Goal: Transaction & Acquisition: Purchase product/service

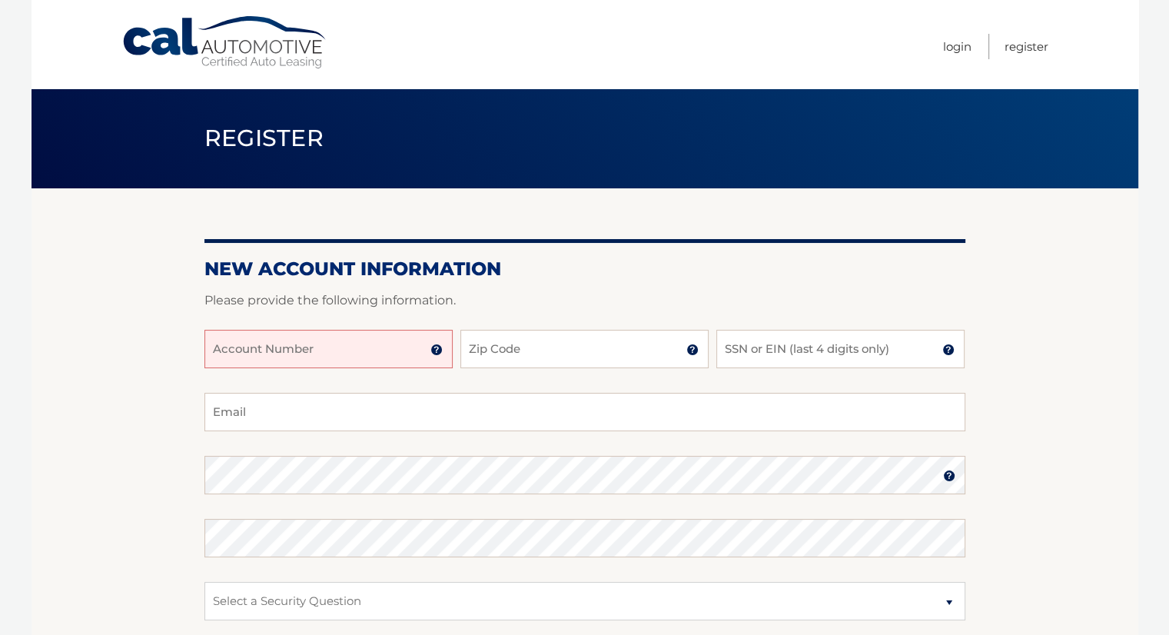
click at [357, 353] on input "Account Number" at bounding box center [328, 349] width 248 height 38
type input "44455982679"
click at [609, 347] on input "Zip Code" at bounding box center [584, 349] width 248 height 38
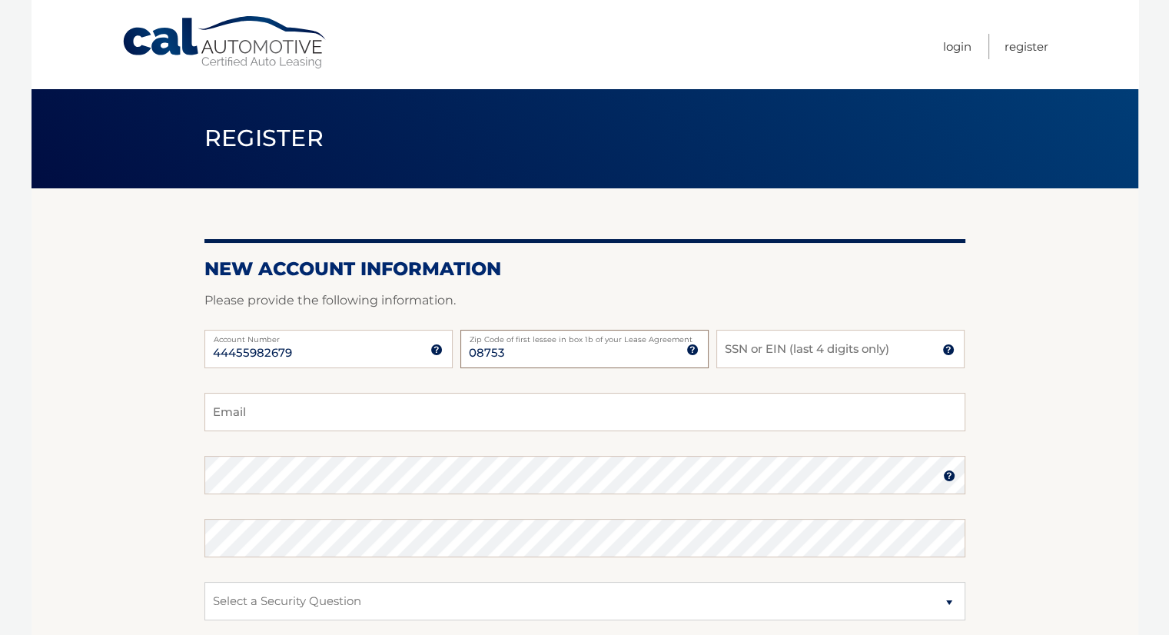
type input "08753"
click at [884, 350] on input "SSN or EIN (last 4 digits only)" at bounding box center [840, 349] width 248 height 38
type input "3202"
click at [371, 414] on input "Email" at bounding box center [584, 412] width 761 height 38
type input "Christhecounselornj@gmail.com"
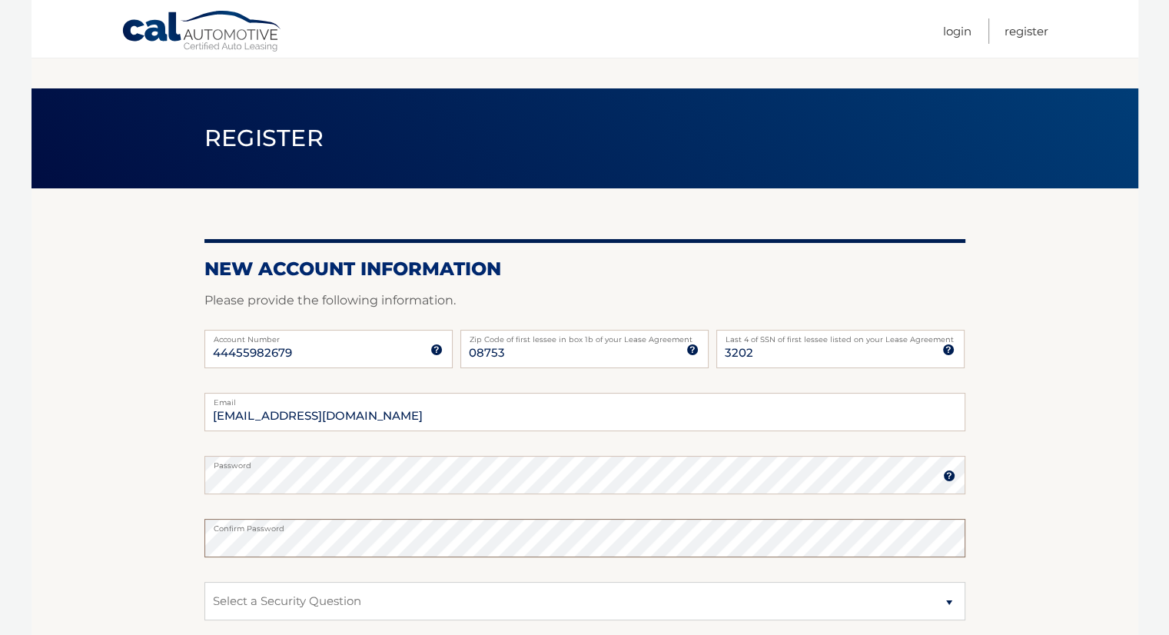
scroll to position [231, 0]
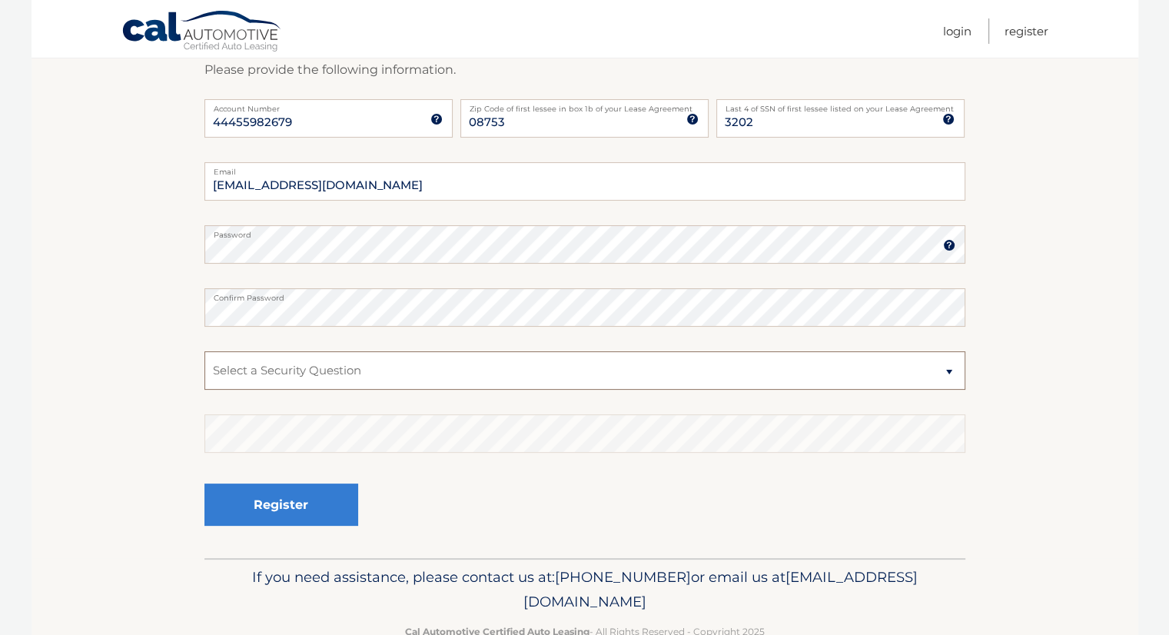
click at [457, 365] on select "Select a Security Question What was the name of your elementary school? What is…" at bounding box center [584, 370] width 761 height 38
select select "2"
click at [204, 351] on select "Select a Security Question What was the name of your elementary school? What is…" at bounding box center [584, 370] width 761 height 38
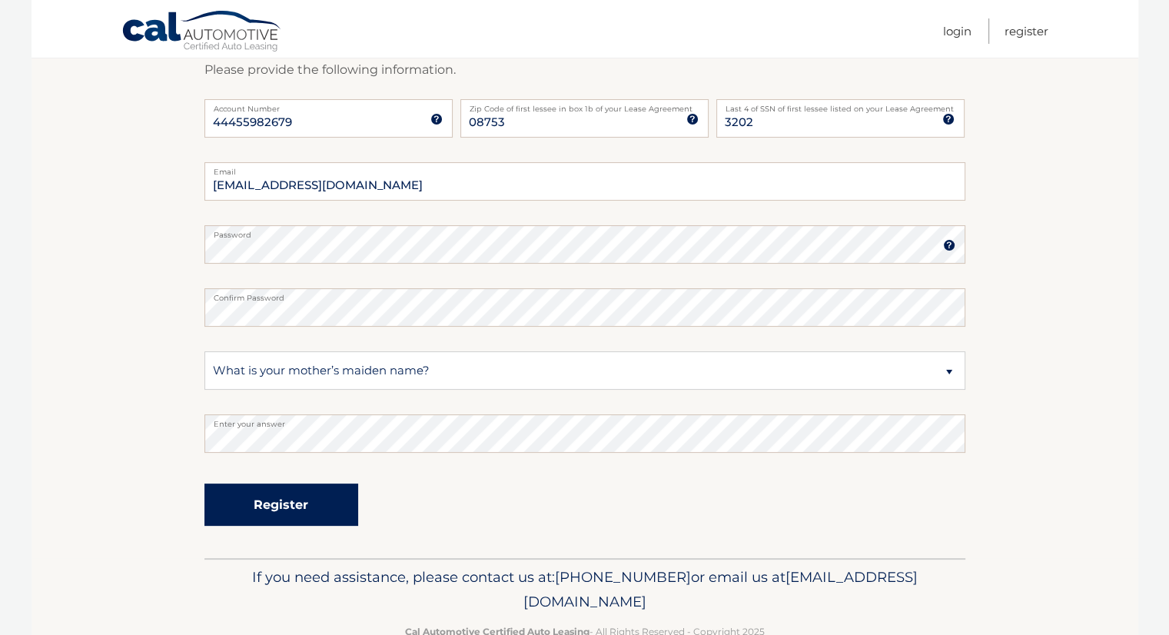
click at [292, 503] on button "Register" at bounding box center [281, 504] width 154 height 42
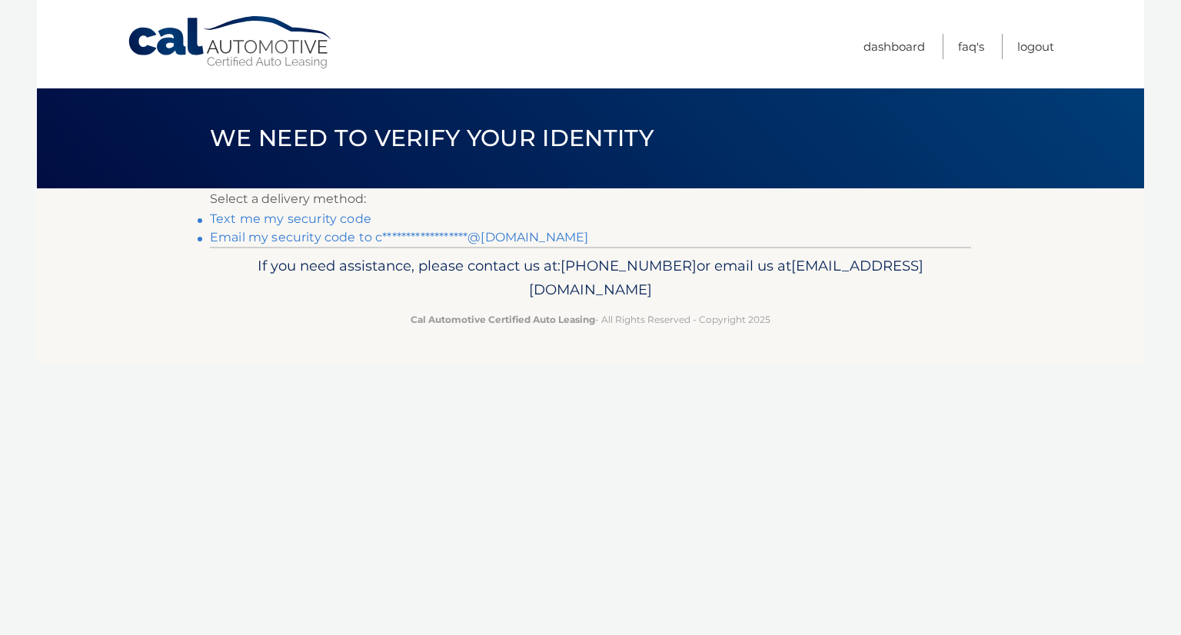
click at [317, 221] on link "Text me my security code" at bounding box center [290, 218] width 161 height 15
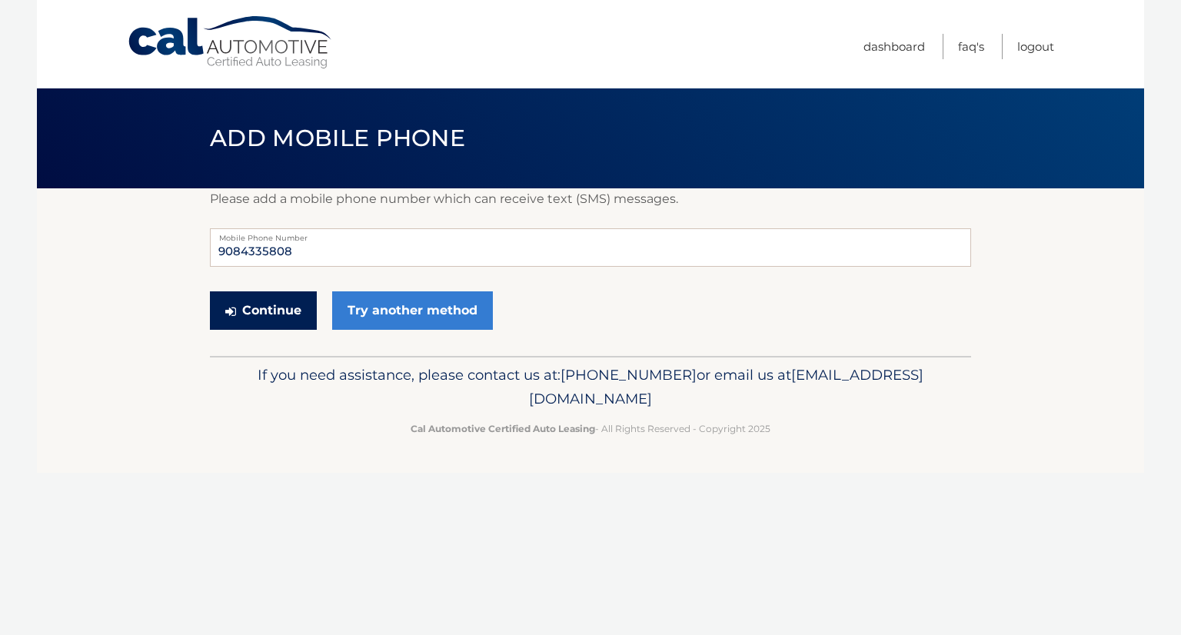
click at [288, 308] on button "Continue" at bounding box center [263, 310] width 107 height 38
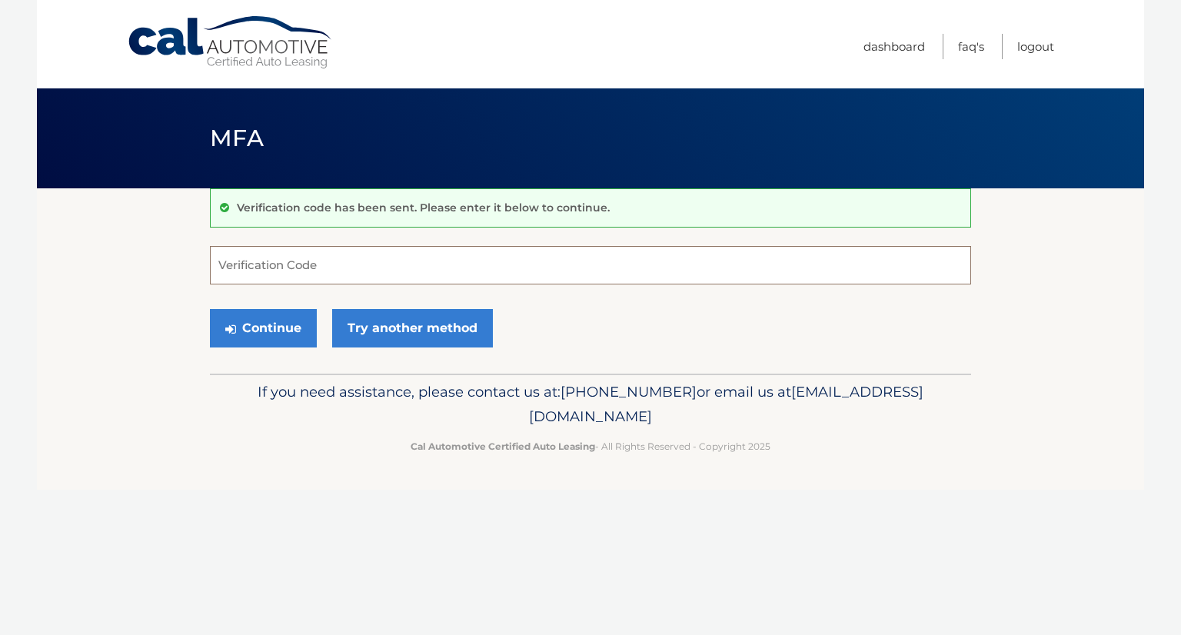
click at [277, 267] on input "Verification Code" at bounding box center [590, 265] width 761 height 38
type input "704719"
click at [274, 330] on button "Continue" at bounding box center [263, 328] width 107 height 38
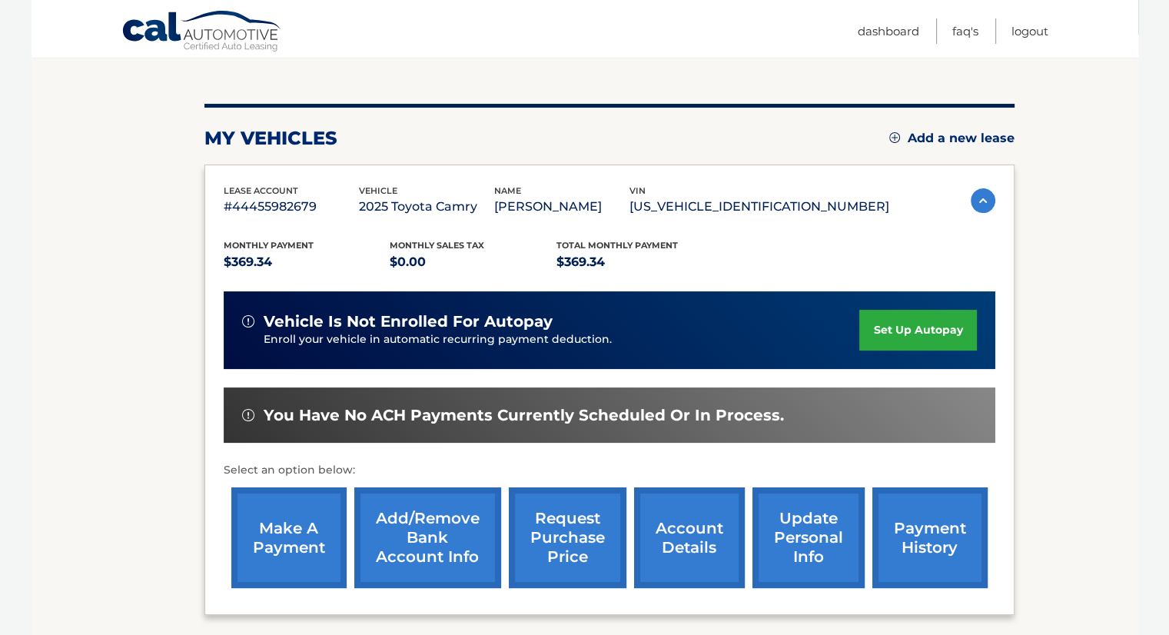
scroll to position [307, 0]
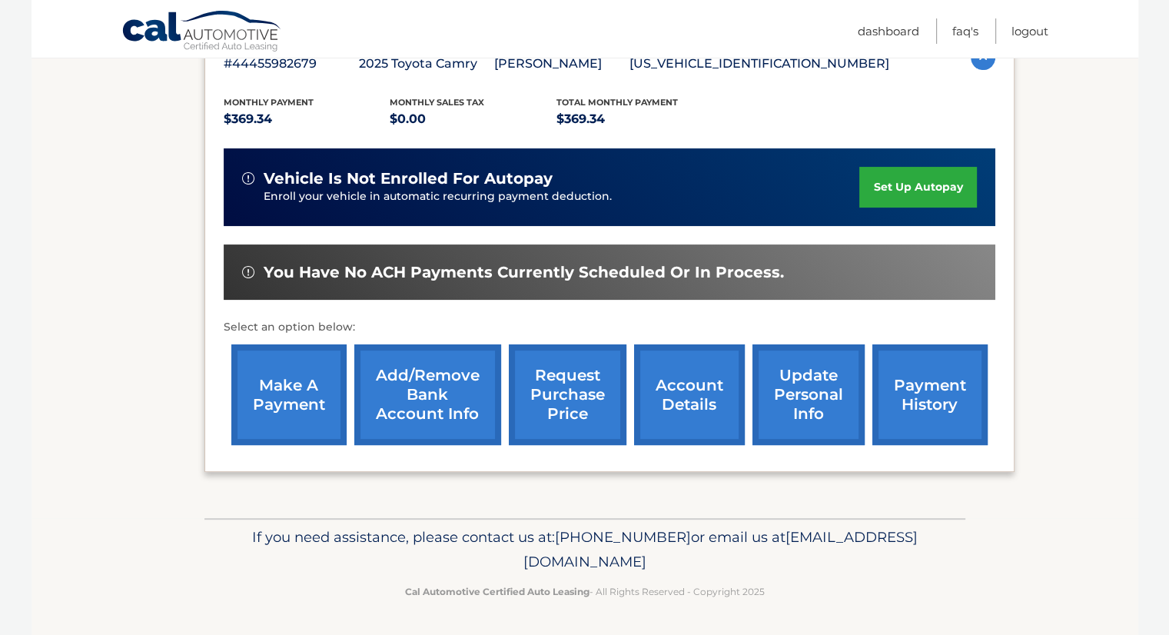
click at [303, 381] on link "make a payment" at bounding box center [288, 394] width 115 height 101
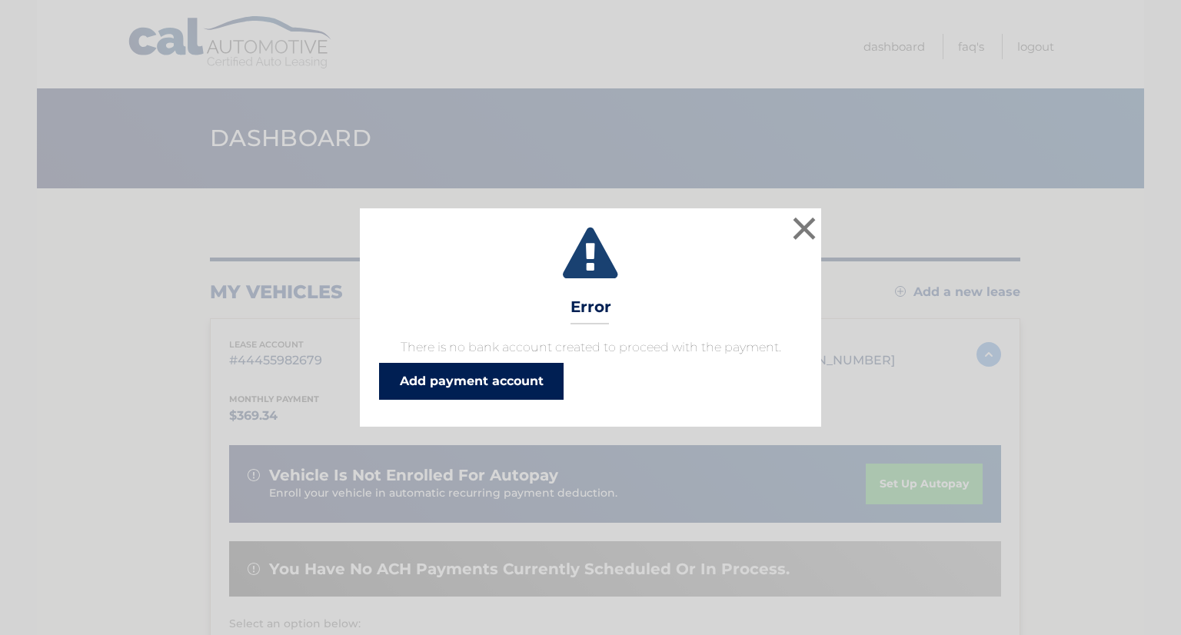
click at [495, 376] on link "Add payment account" at bounding box center [471, 381] width 184 height 37
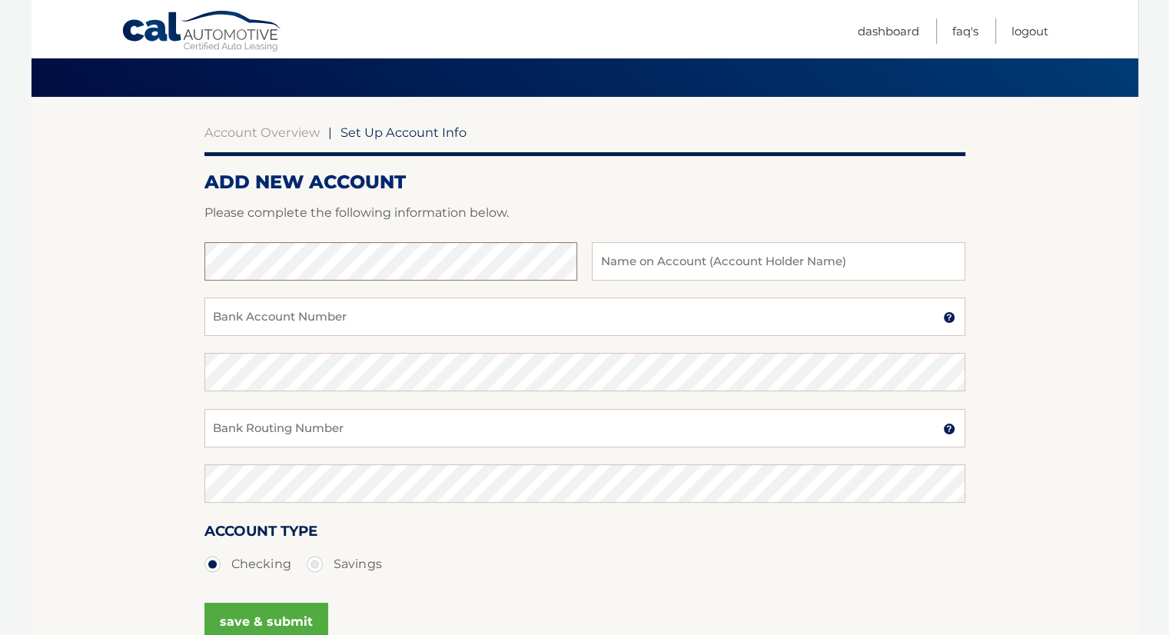
scroll to position [77, 0]
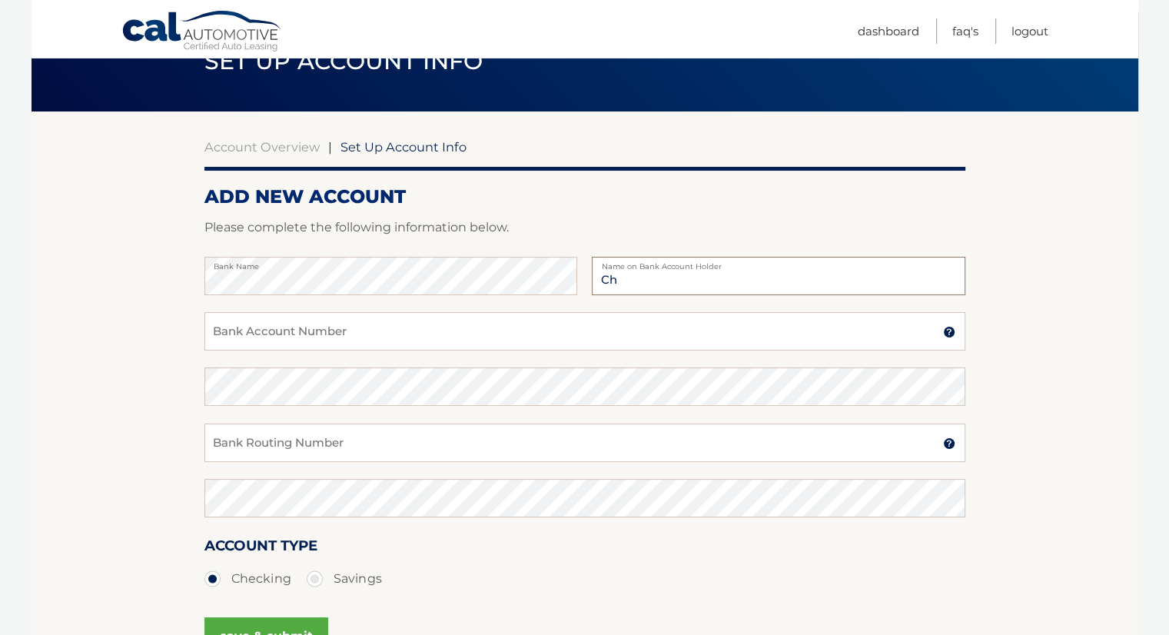
type input "C"
type input "[PERSON_NAME]"
click at [430, 440] on input "Bank Routing Number" at bounding box center [584, 442] width 761 height 38
type input "031201360"
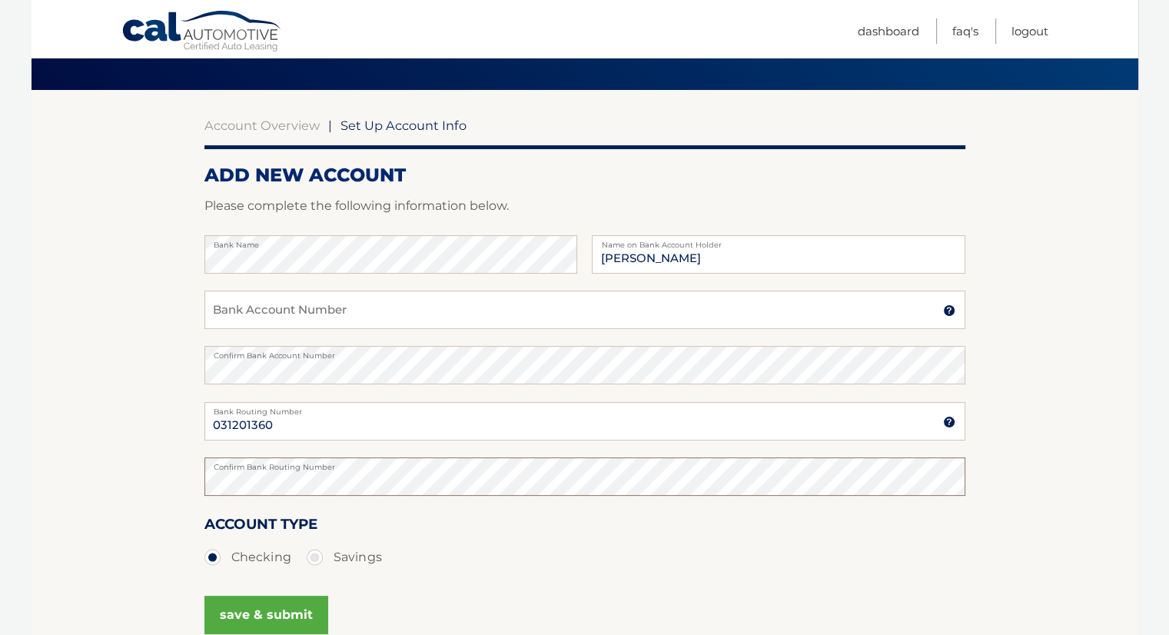
scroll to position [175, 0]
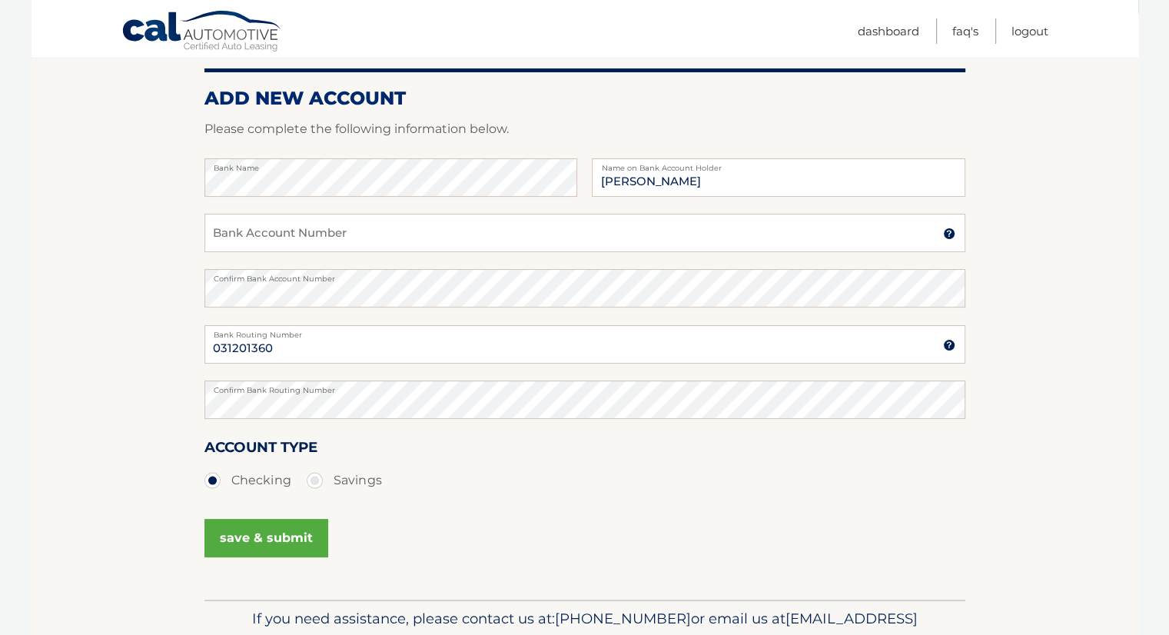
click at [307, 528] on button "save & submit" at bounding box center [266, 538] width 124 height 38
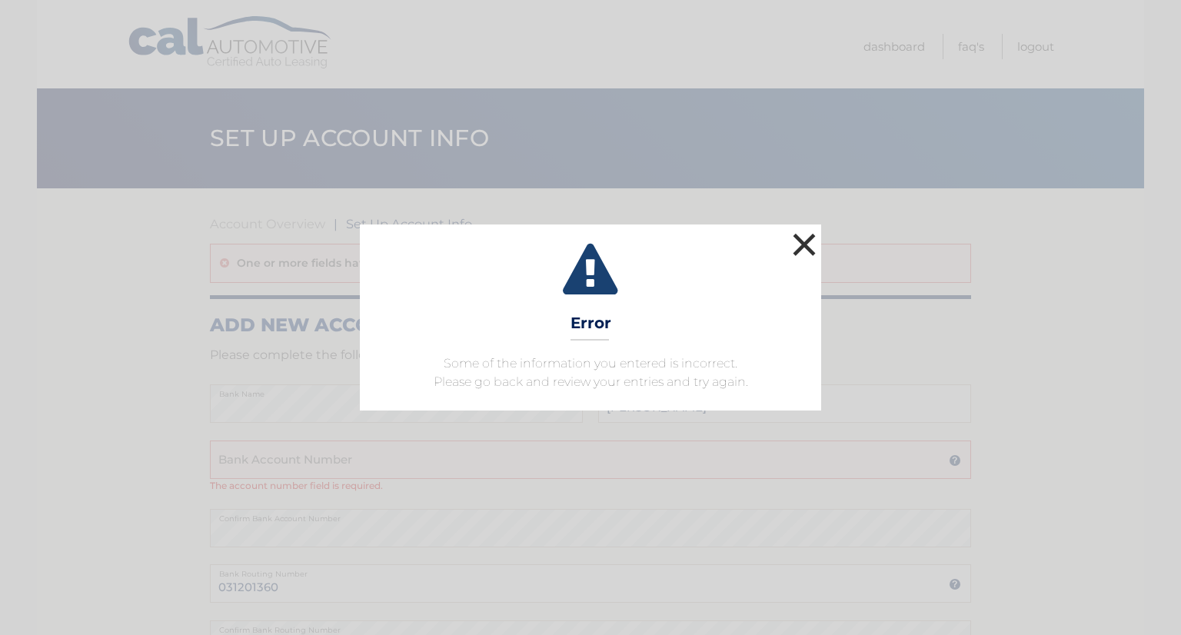
click at [806, 246] on button "×" at bounding box center [804, 244] width 31 height 31
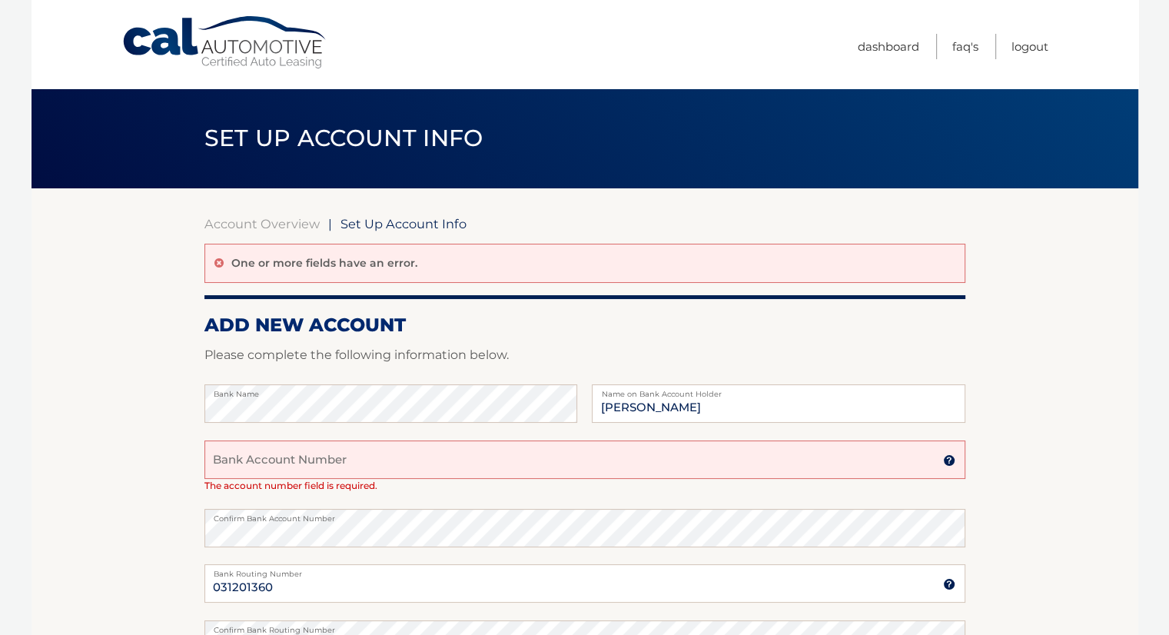
click at [482, 455] on input "Bank Account Number" at bounding box center [584, 459] width 761 height 38
type input "4429185617"
click at [995, 387] on section "Account Overview | Set Up Account Info One or more fields have an error. ADD NE…" at bounding box center [585, 513] width 1107 height 651
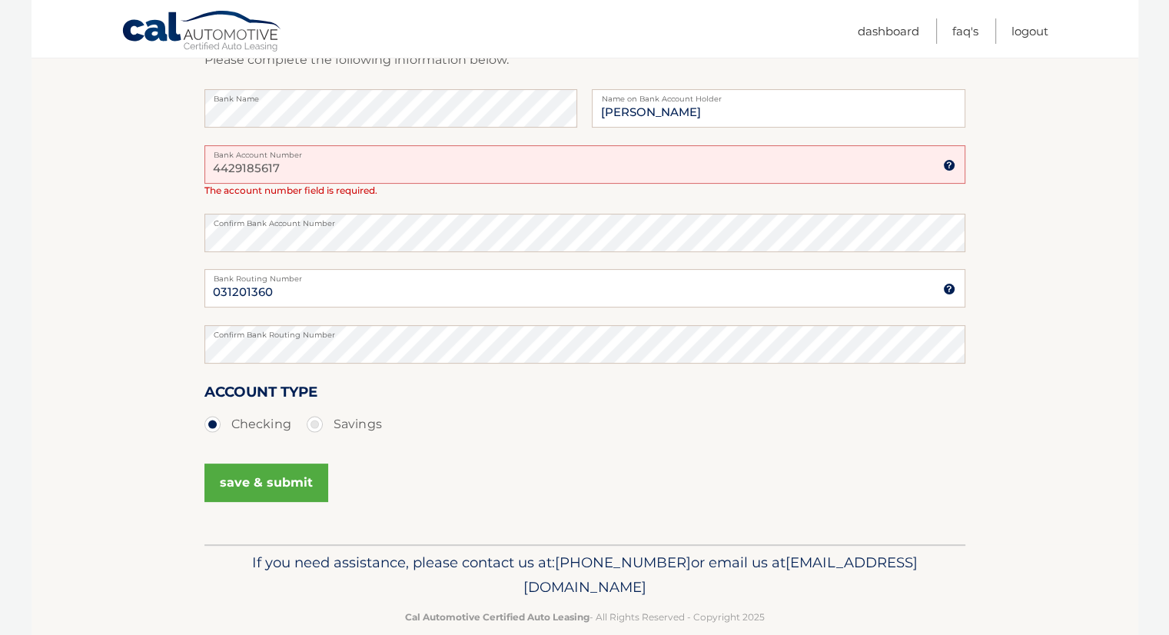
scroll to position [307, 0]
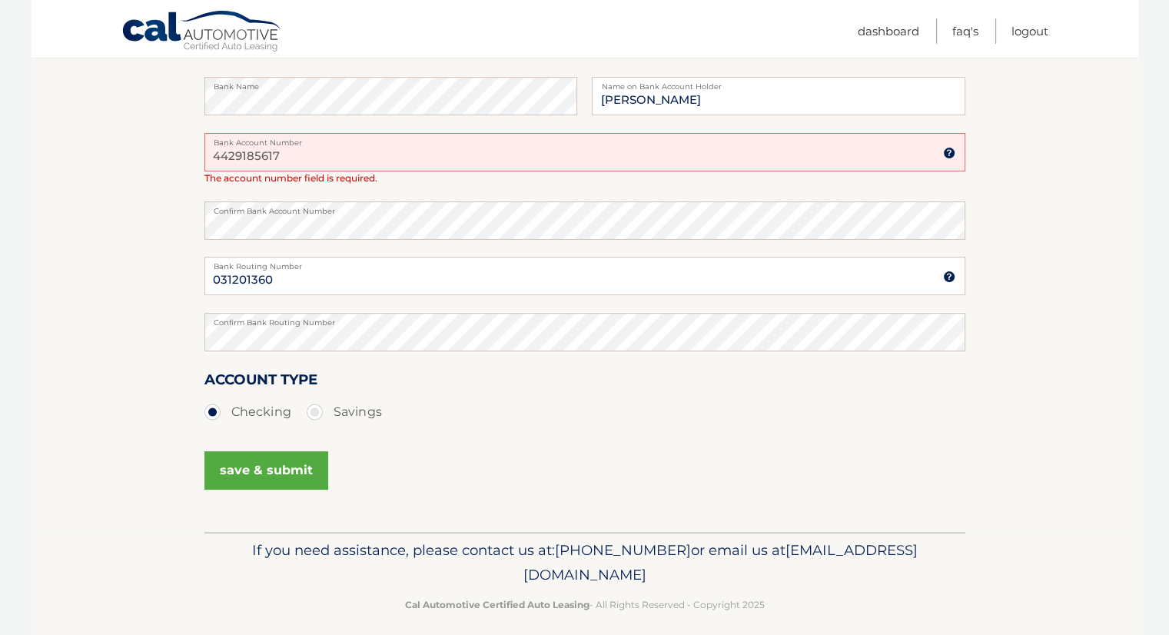
click at [264, 473] on button "save & submit" at bounding box center [266, 470] width 124 height 38
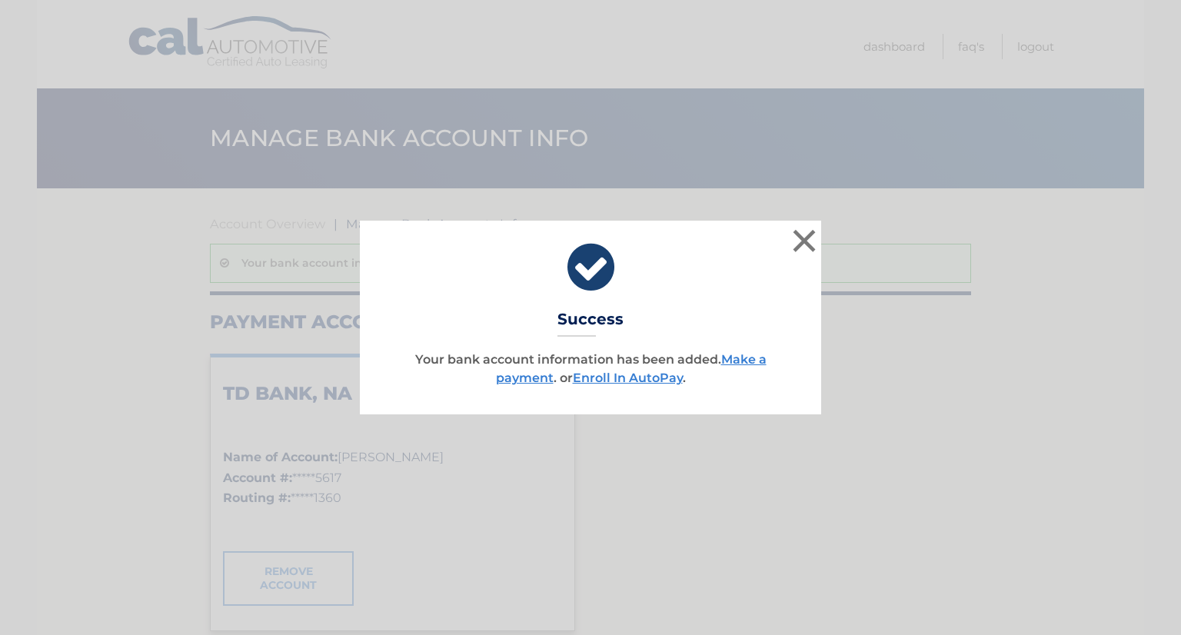
drag, startPoint x: 516, startPoint y: 378, endPoint x: 561, endPoint y: 378, distance: 44.6
click at [516, 378] on link "Make a payment" at bounding box center [631, 368] width 271 height 33
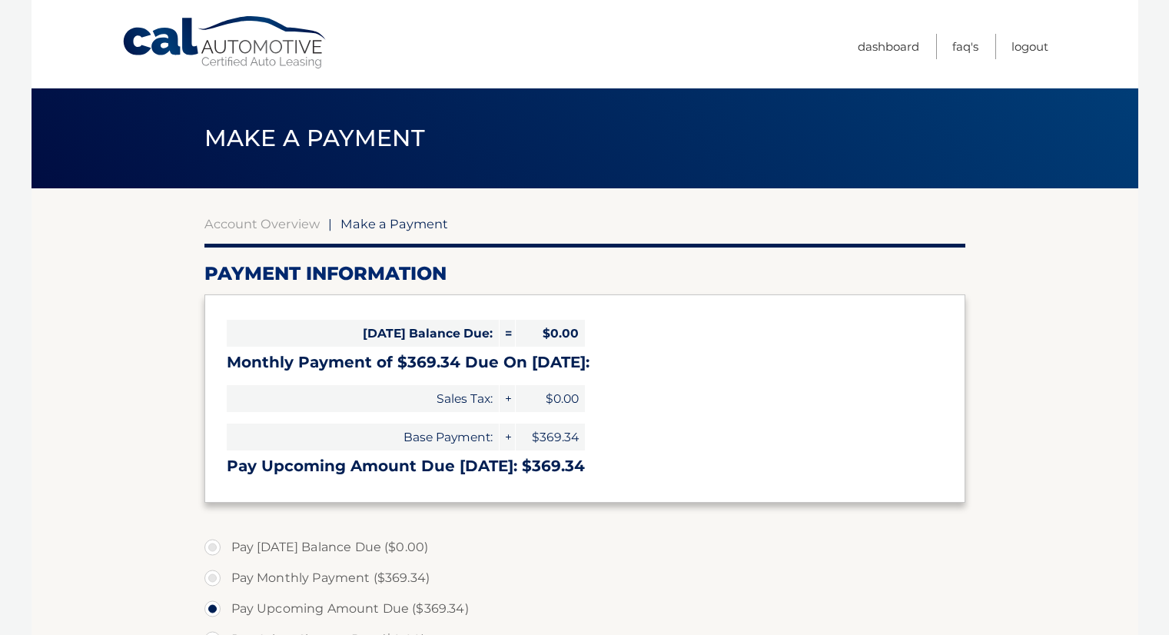
select select "MThkOTViZTMtYTg2NC00NDkyLWI4Y2UtZTViYTRhN2UyYzBj"
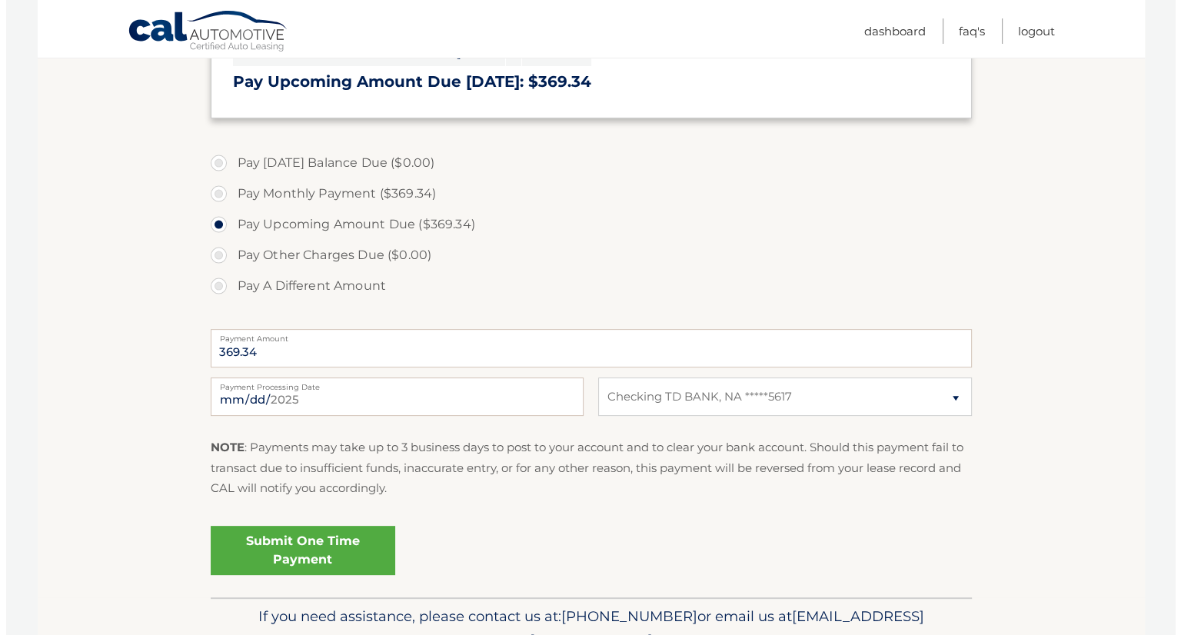
scroll to position [463, 0]
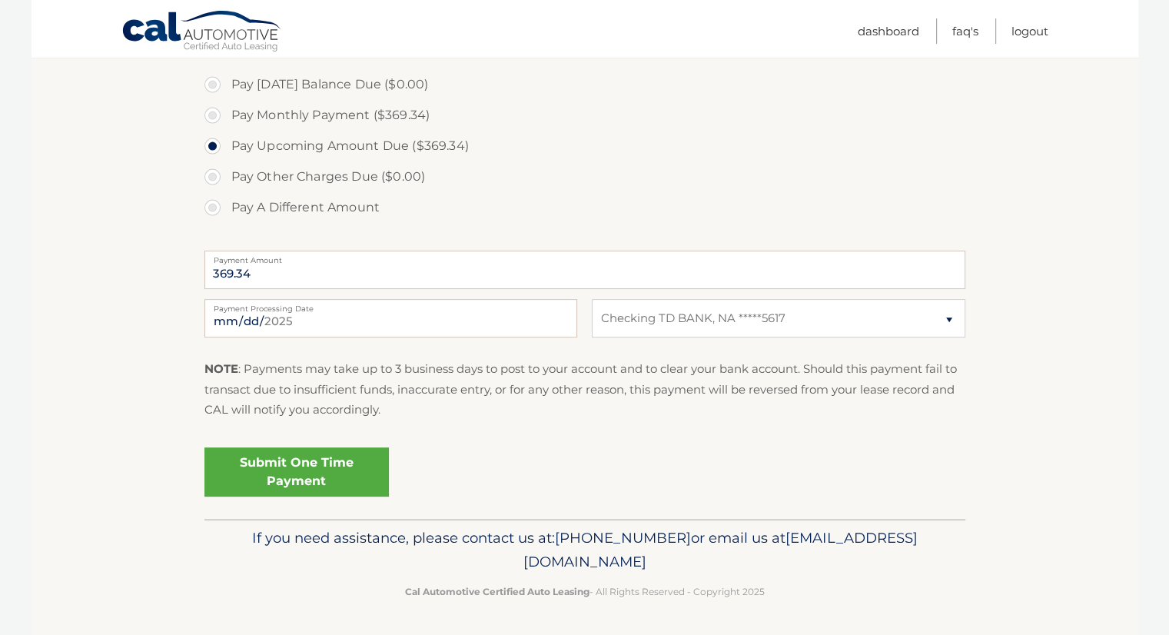
click at [315, 457] on link "Submit One Time Payment" at bounding box center [296, 471] width 184 height 49
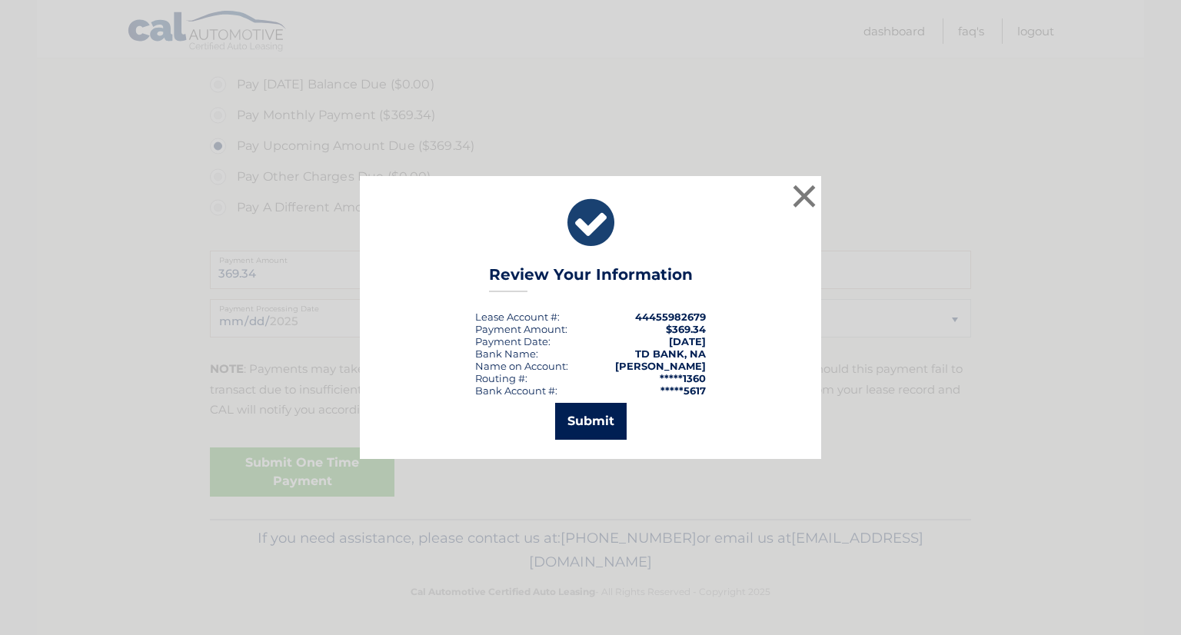
click at [568, 411] on button "Submit" at bounding box center [590, 421] width 71 height 37
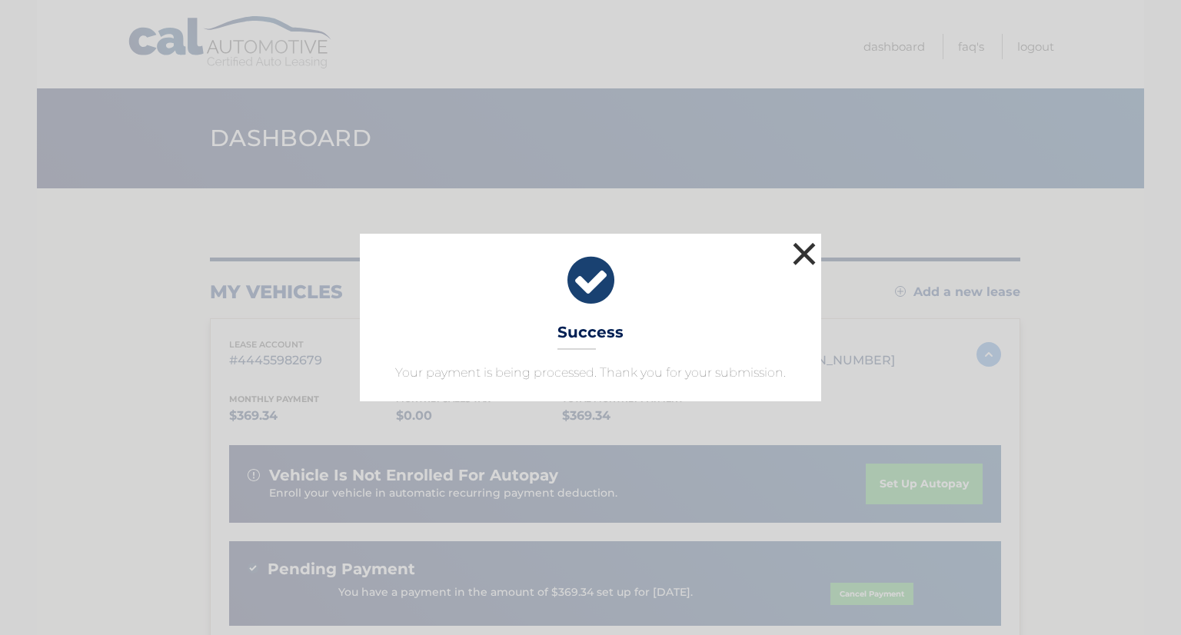
click at [798, 254] on button "×" at bounding box center [804, 253] width 31 height 31
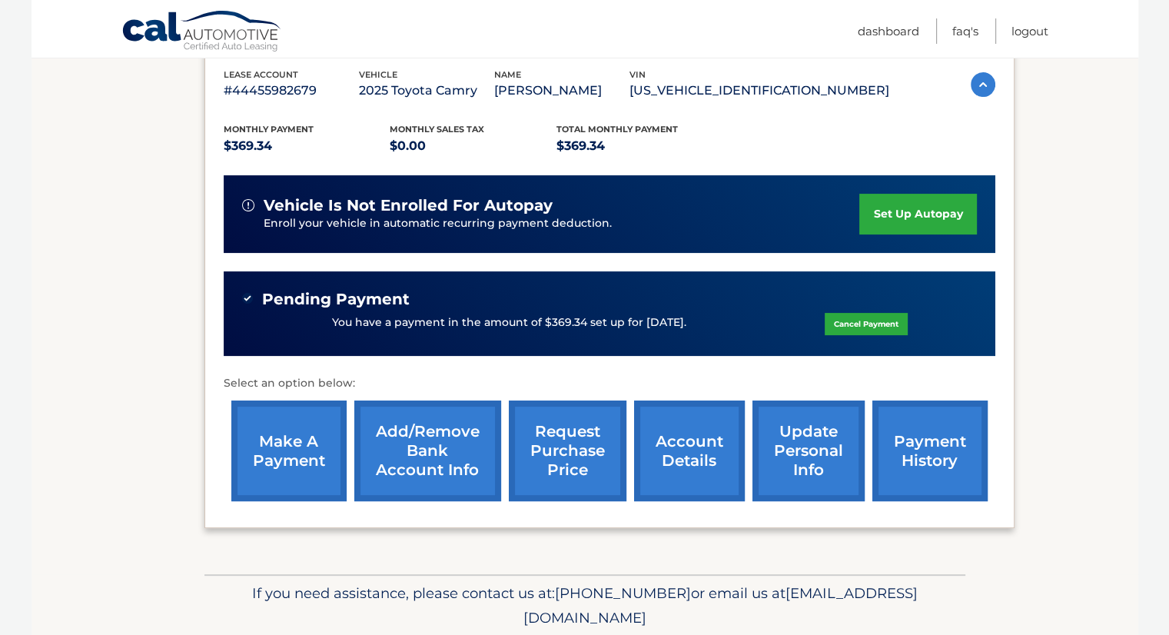
scroll to position [77, 0]
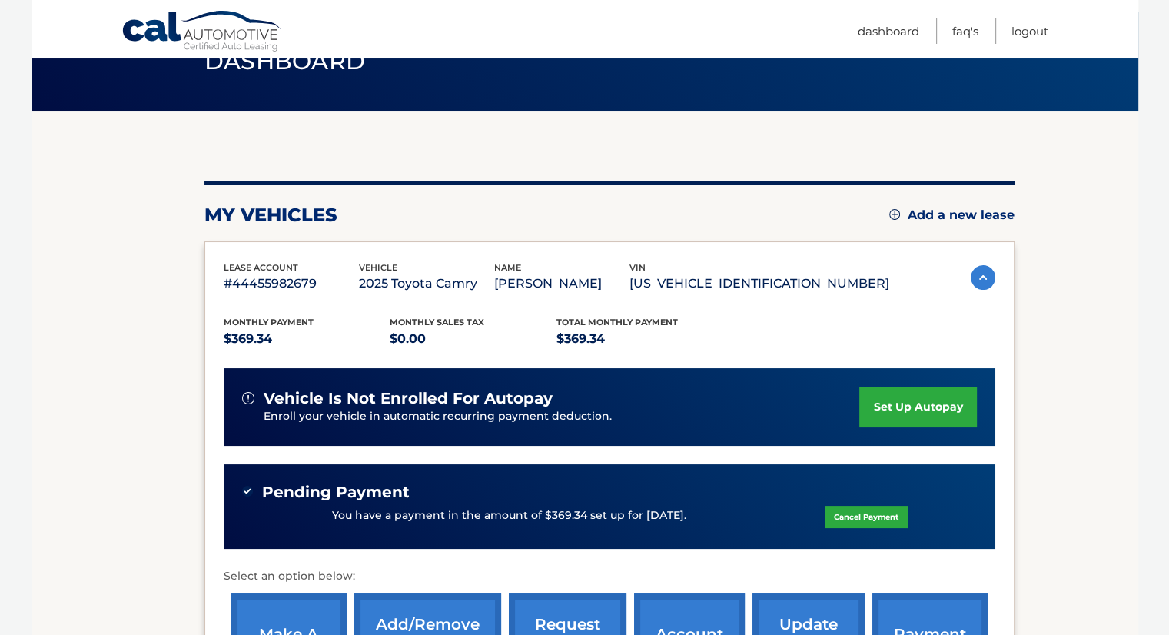
click at [888, 427] on link "set up autopay" at bounding box center [917, 407] width 117 height 41
click at [1020, 27] on link "Logout" at bounding box center [1029, 30] width 37 height 25
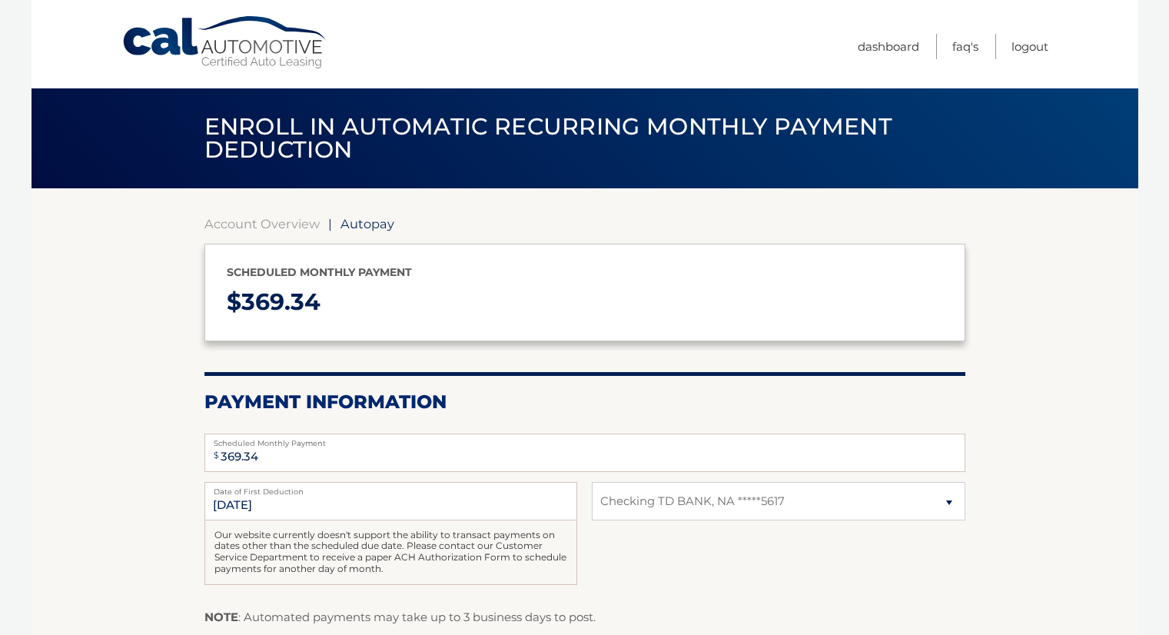
select select "MThkOTViZTMtYTg2NC00NDkyLWI4Y2UtZTViYTRhN2UyYzBj"
